Goal: Information Seeking & Learning: Check status

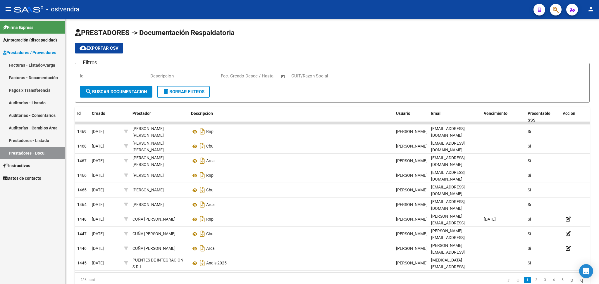
click at [25, 40] on span "Integración (discapacidad)" at bounding box center [30, 40] width 54 height 6
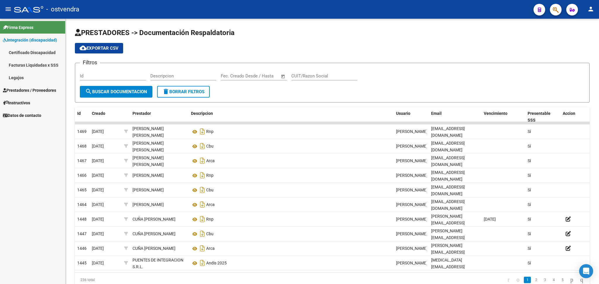
click at [25, 80] on link "Legajos" at bounding box center [32, 77] width 65 height 13
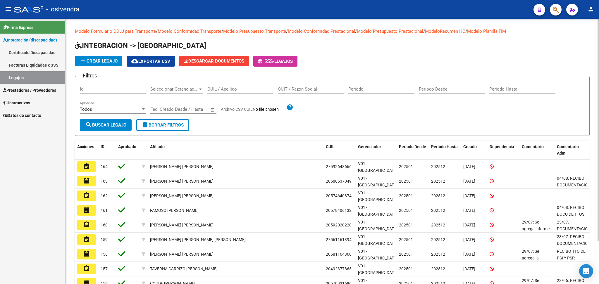
click at [213, 90] on input "CUIL / Apellido" at bounding box center [240, 89] width 66 height 5
type input "rodriguez"
click at [104, 127] on span "search Buscar Legajo" at bounding box center [105, 125] width 41 height 5
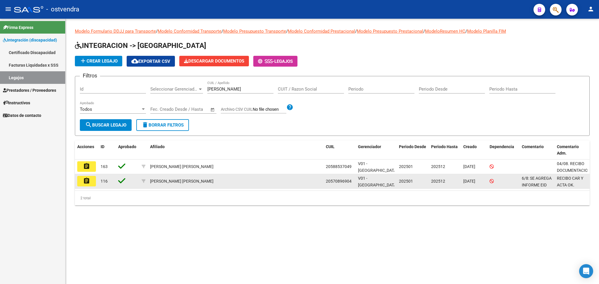
click at [85, 183] on mat-icon "assignment" at bounding box center [86, 181] width 7 height 7
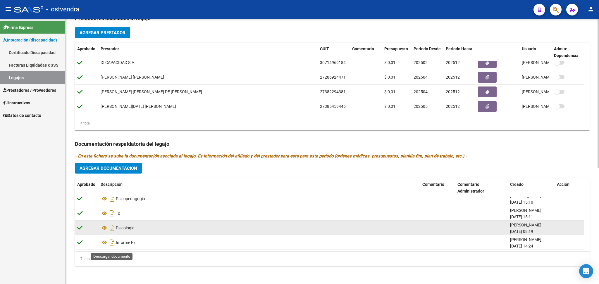
scroll to position [50, 0]
click at [104, 227] on icon at bounding box center [105, 227] width 8 height 7
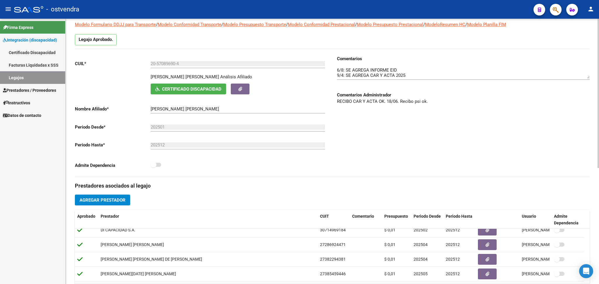
scroll to position [0, 0]
